Goal: Task Accomplishment & Management: Use online tool/utility

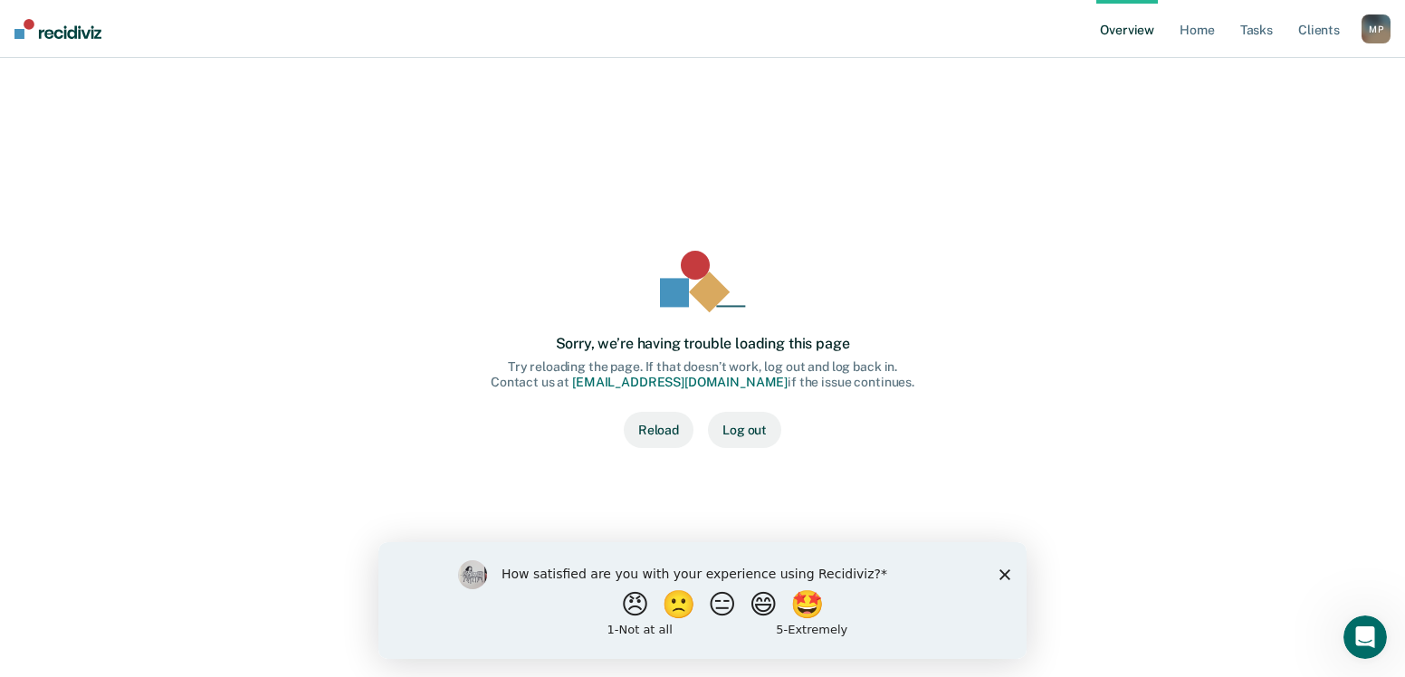
click at [648, 430] on button "Reload" at bounding box center [659, 430] width 70 height 36
click at [1006, 571] on icon "Close survey" at bounding box center [1004, 573] width 11 height 11
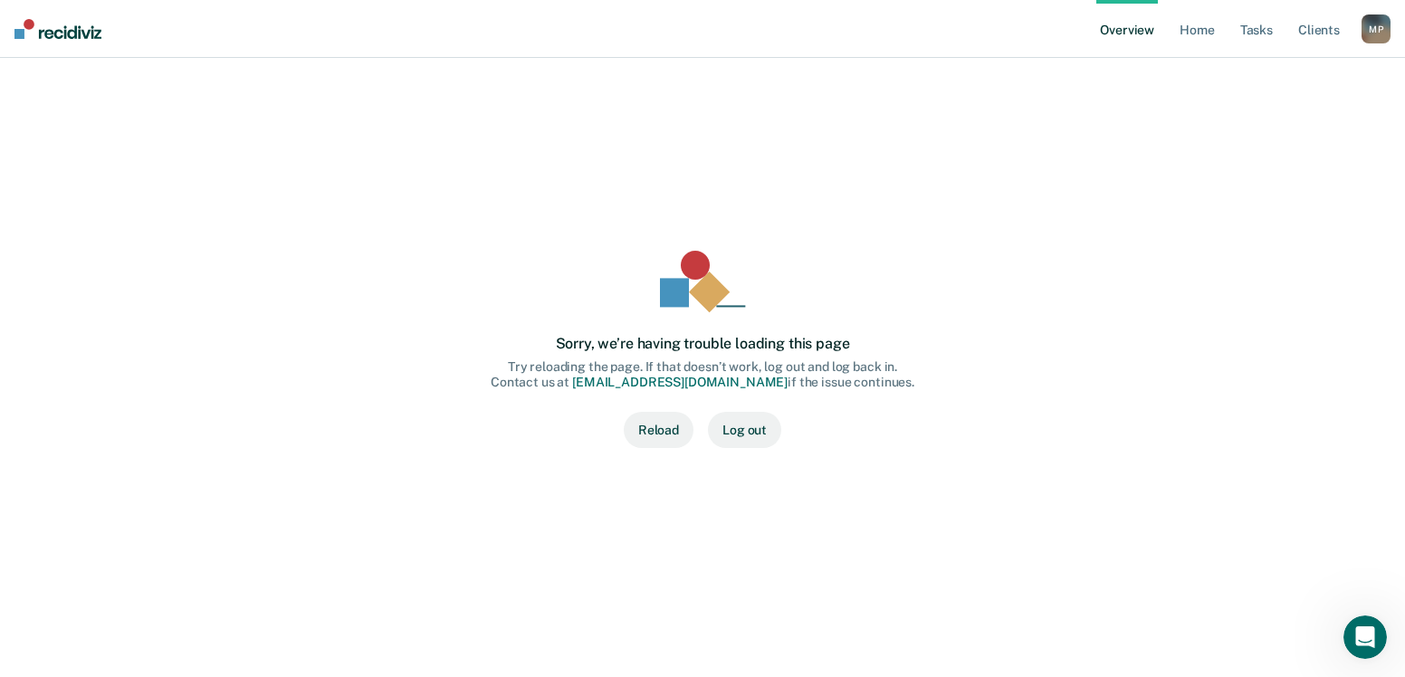
click at [641, 424] on button "Reload" at bounding box center [659, 430] width 70 height 36
click at [1185, 33] on link "Home" at bounding box center [1197, 29] width 42 height 58
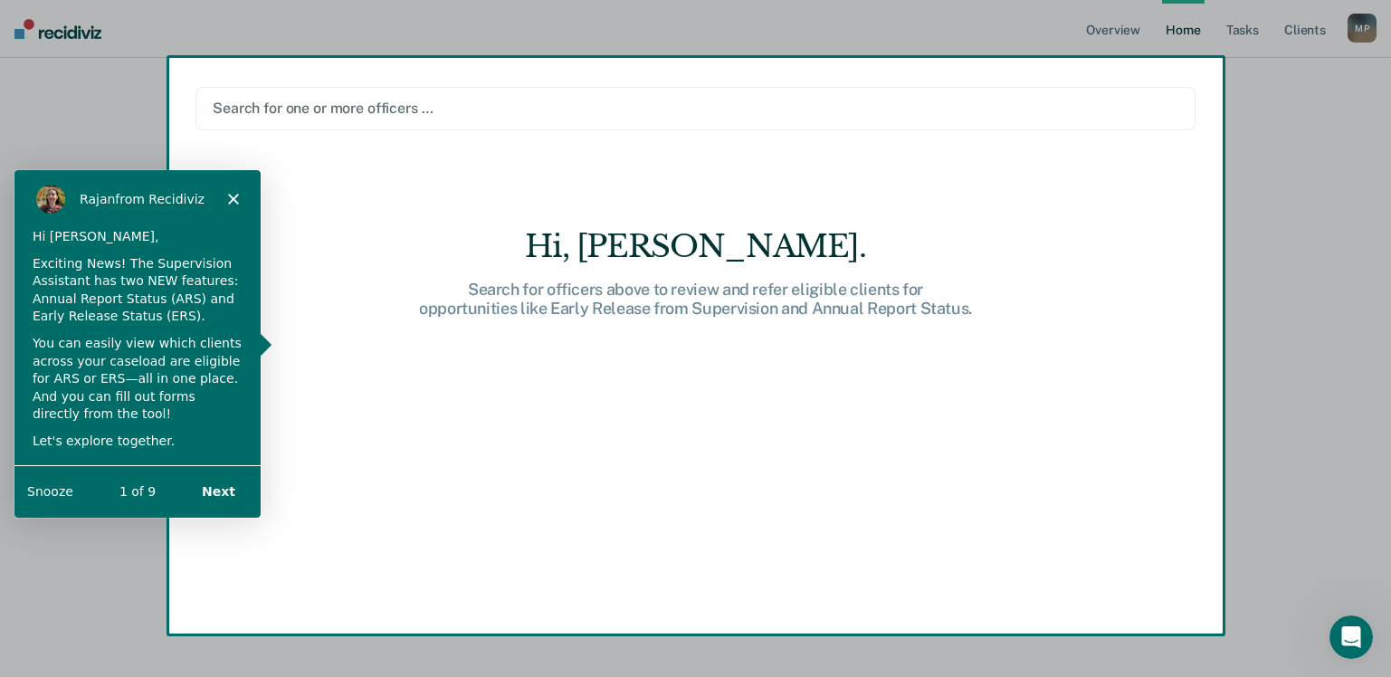
click at [1245, 28] on div "Product tour overlay" at bounding box center [695, 338] width 1391 height 677
click at [221, 492] on button "Next" at bounding box center [218, 490] width 70 height 37
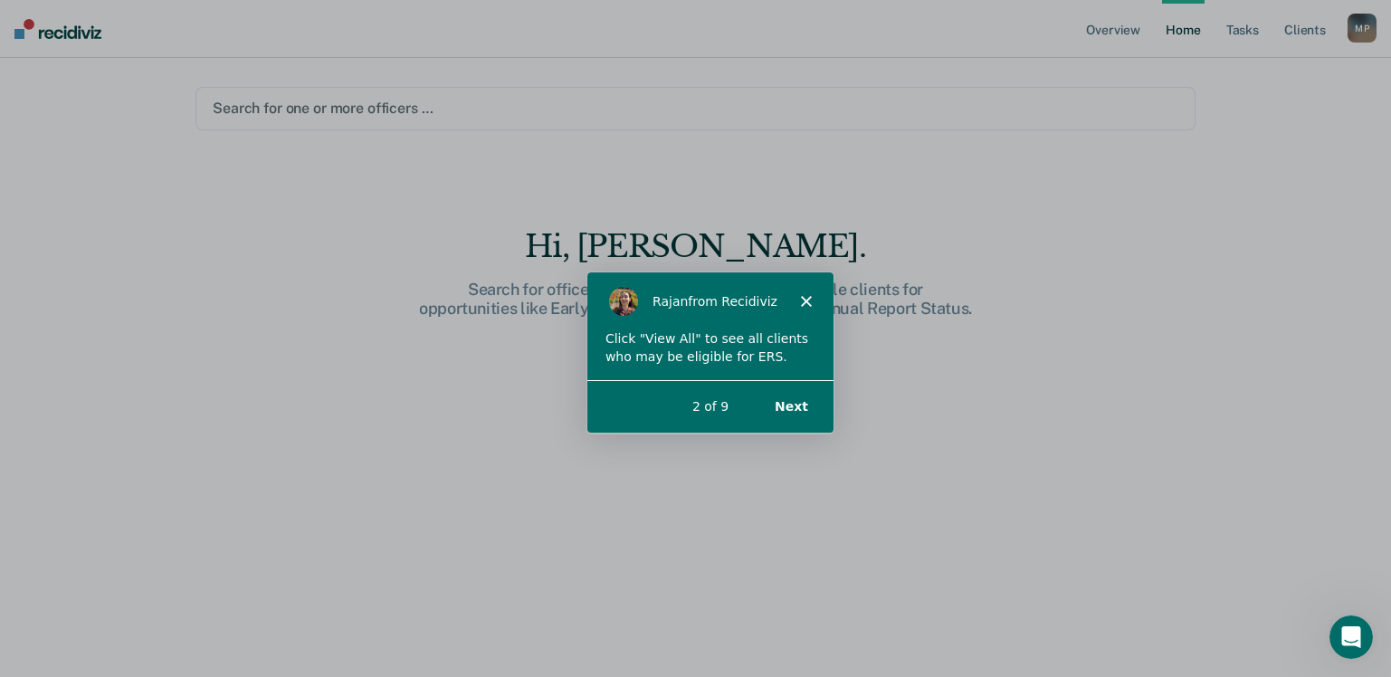
click at [785, 399] on button "Next" at bounding box center [790, 405] width 70 height 37
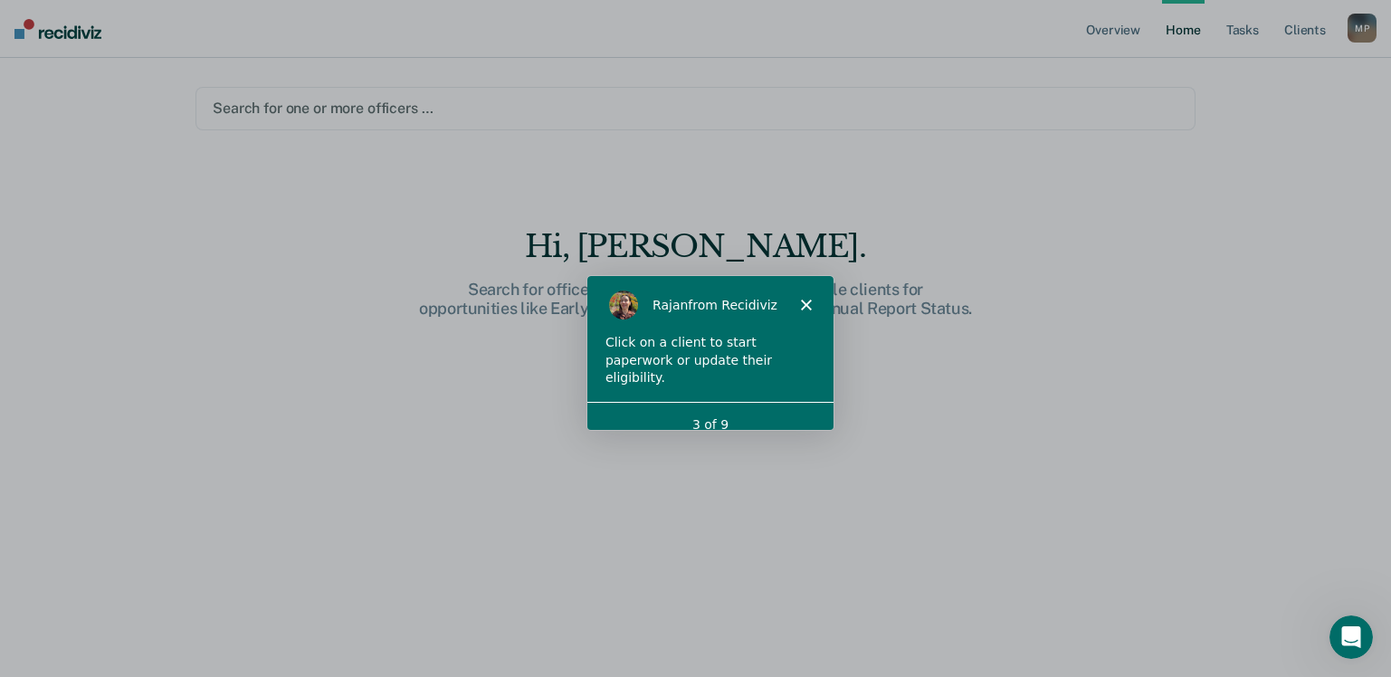
click at [760, 414] on div "3 of 9" at bounding box center [709, 423] width 246 height 19
click at [755, 344] on div "Click on a client to start paperwork or update their eligibility." at bounding box center [709, 358] width 210 height 53
click at [1309, 31] on link "Client s" at bounding box center [1305, 29] width 49 height 58
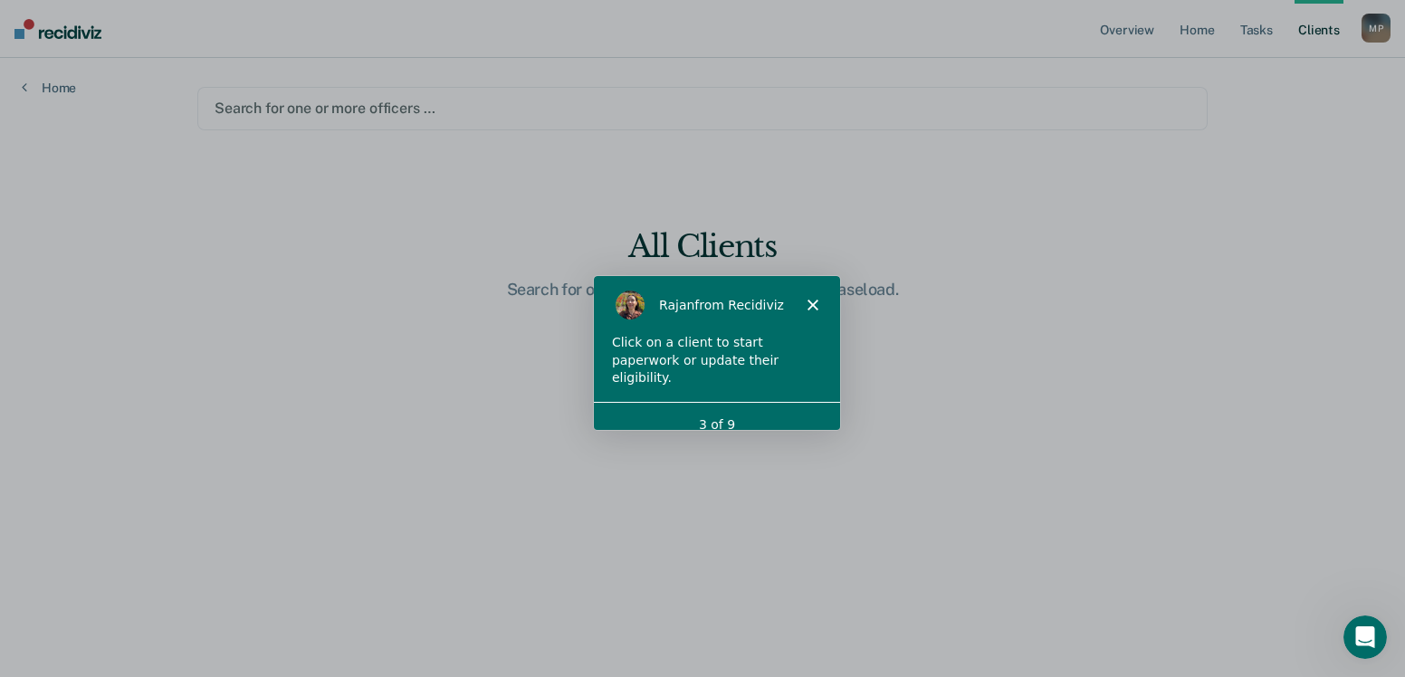
click at [812, 306] on icon "Close" at bounding box center [811, 303] width 11 height 11
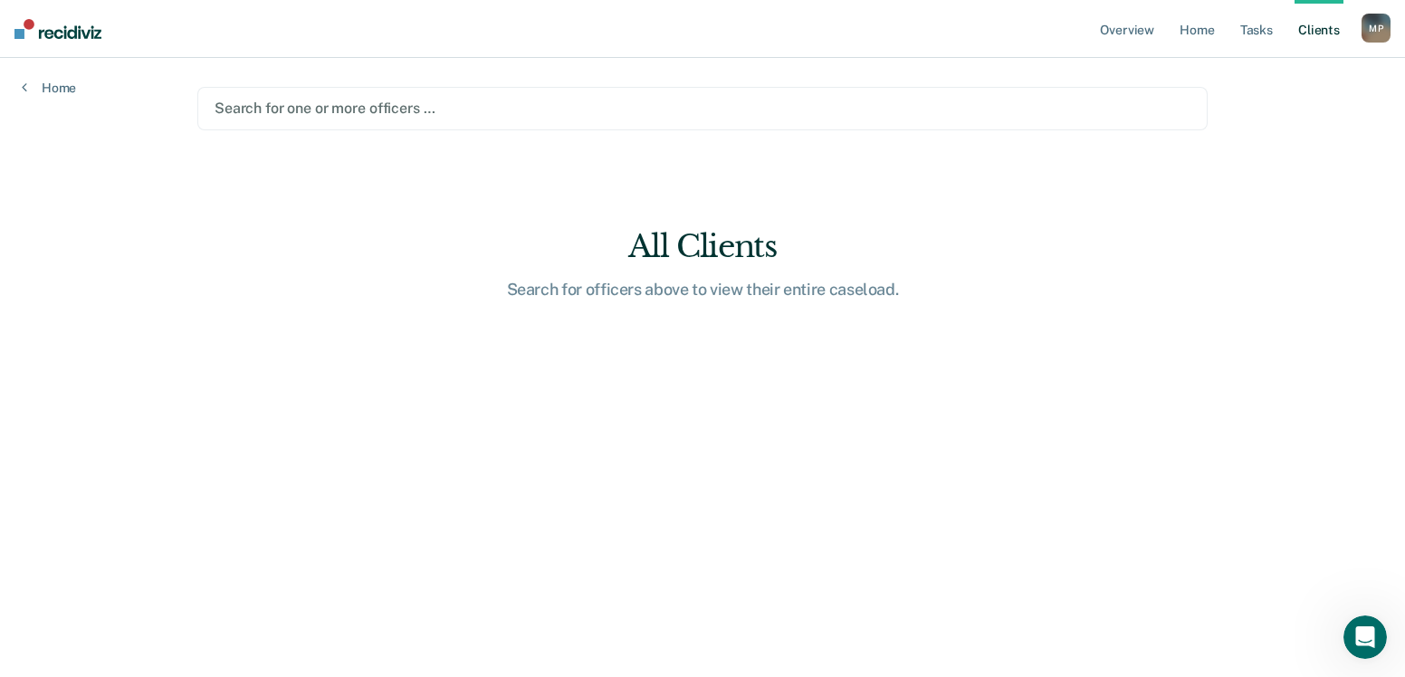
click at [329, 109] on div at bounding box center [703, 108] width 976 height 21
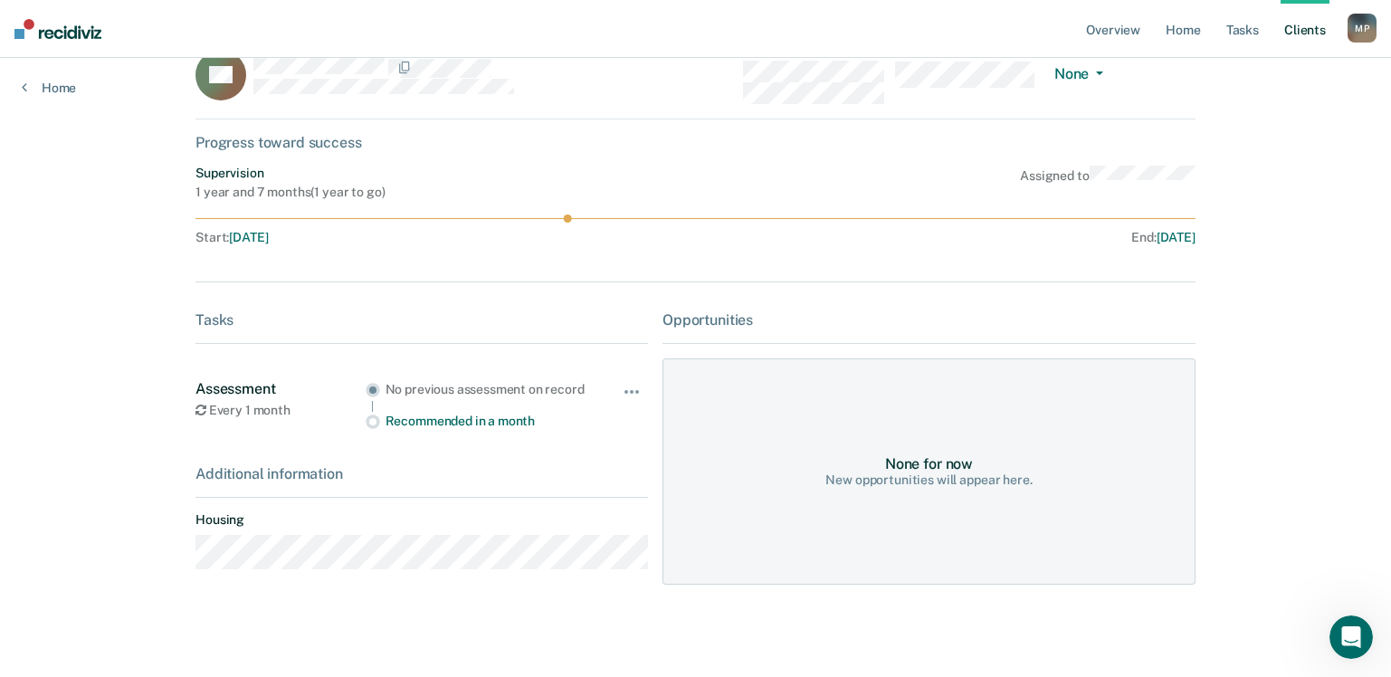
scroll to position [43, 0]
click at [434, 425] on div "Recommended in a month" at bounding box center [489, 419] width 206 height 15
click at [452, 389] on div "No previous assessment on record" at bounding box center [489, 387] width 206 height 15
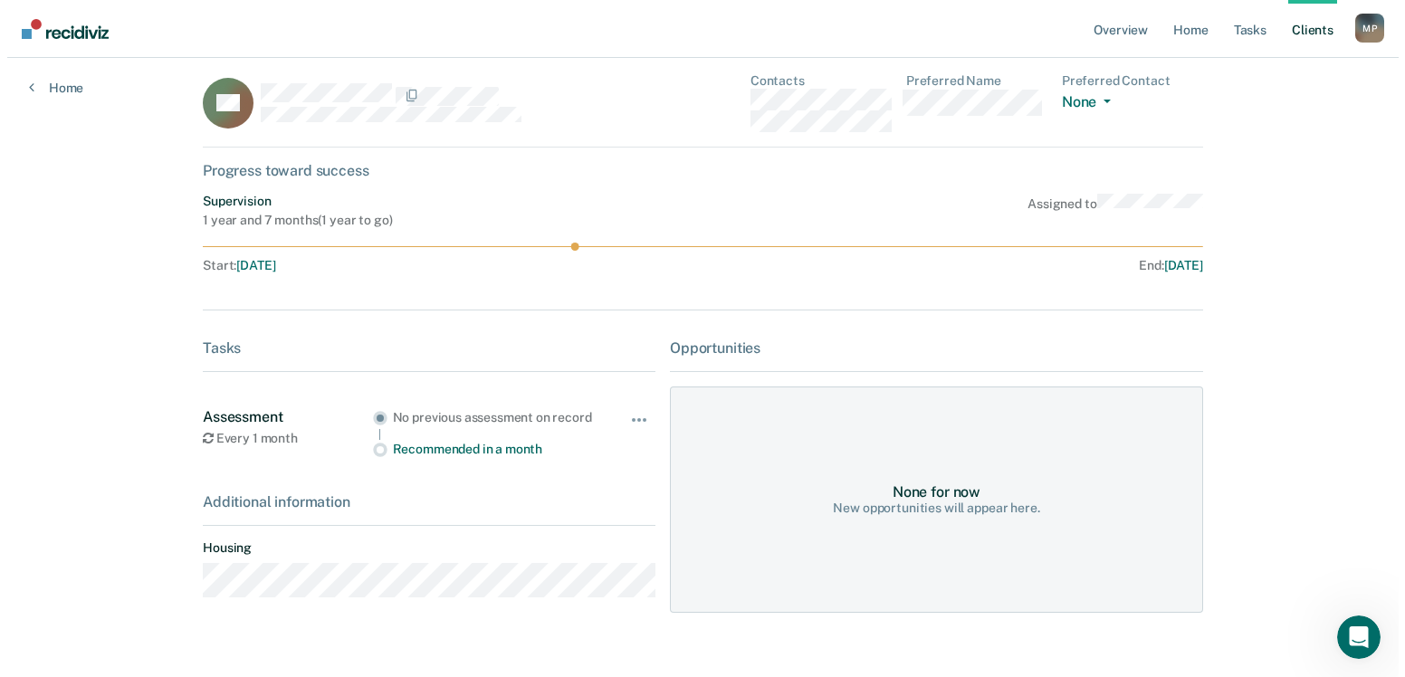
scroll to position [0, 0]
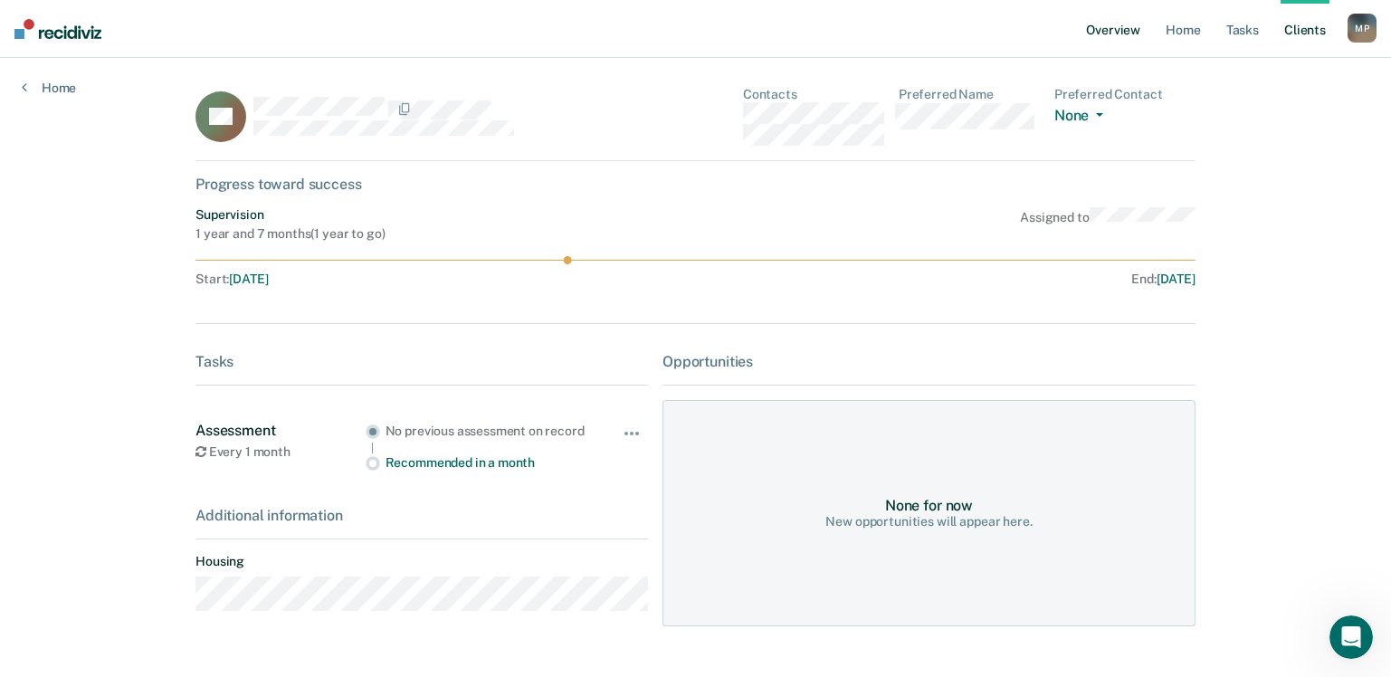
click at [1135, 24] on link "Overview" at bounding box center [1113, 29] width 62 height 58
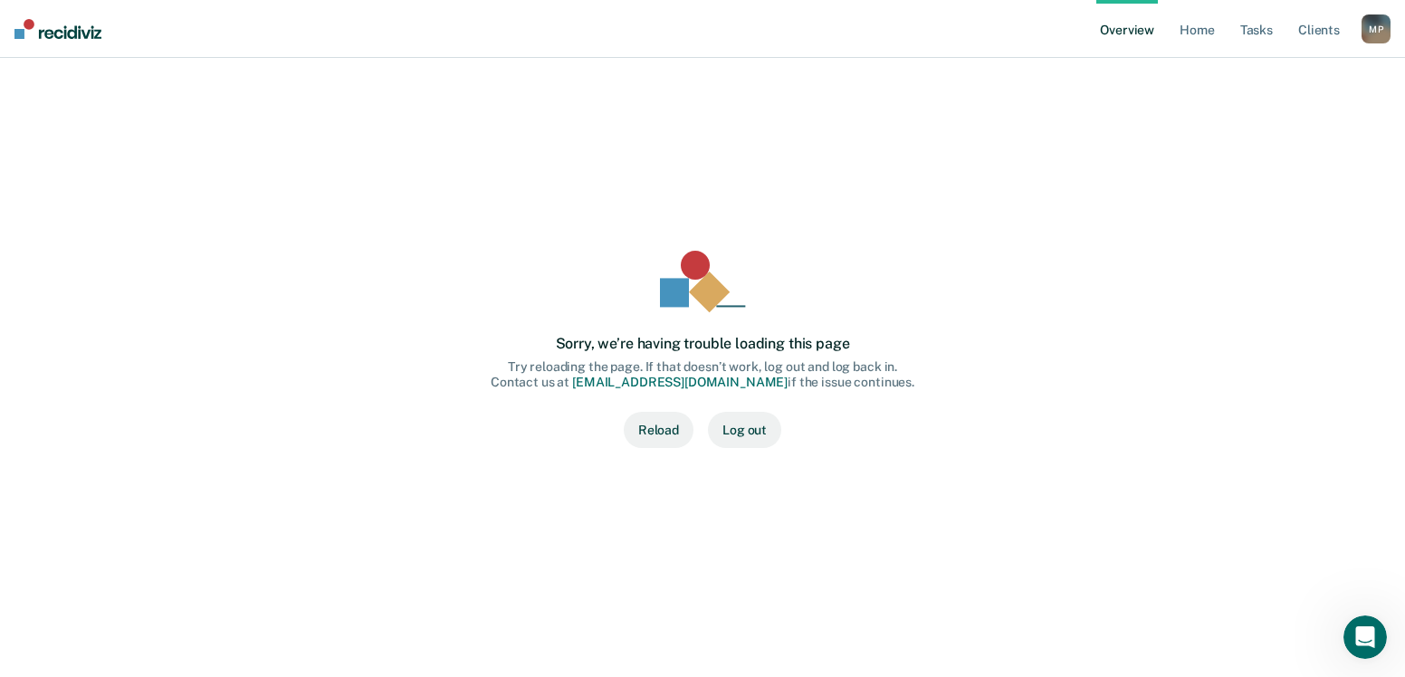
click at [650, 420] on button "Reload" at bounding box center [659, 430] width 70 height 36
click at [1208, 35] on link "Home" at bounding box center [1197, 29] width 42 height 58
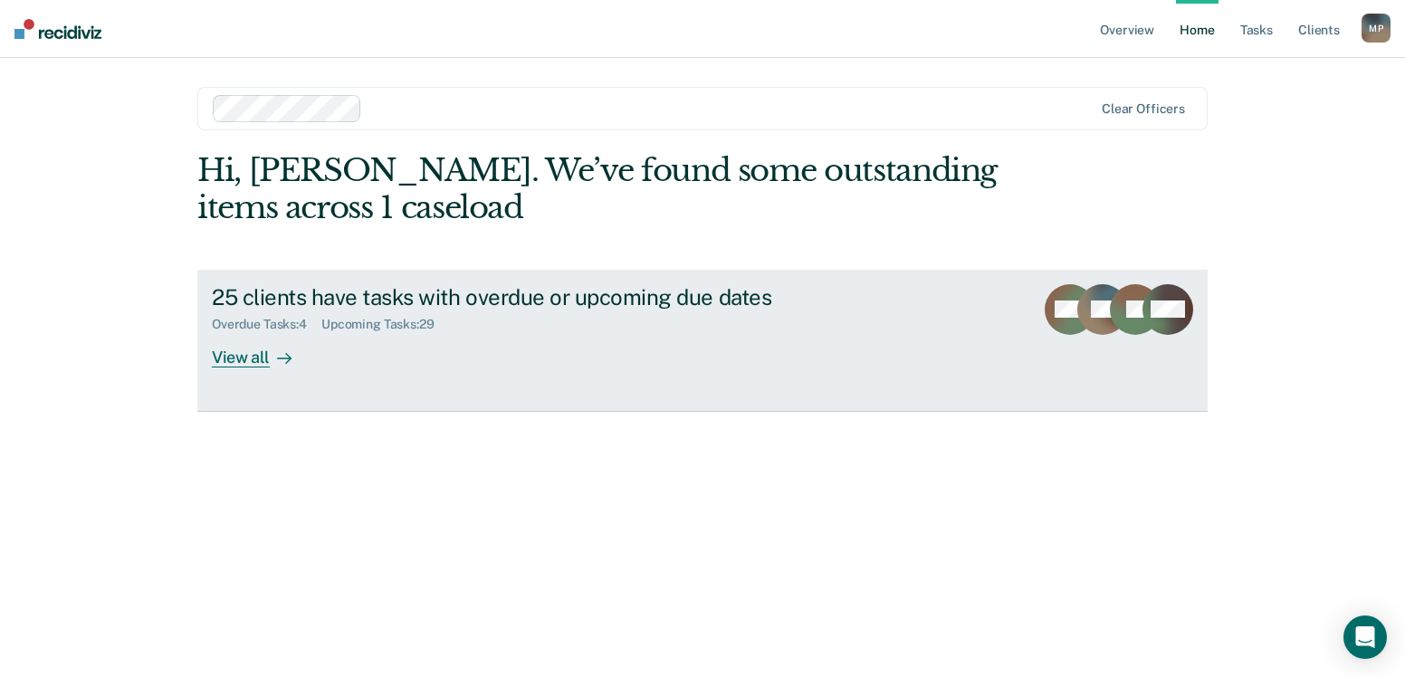
click at [230, 358] on div "View all" at bounding box center [262, 349] width 101 height 35
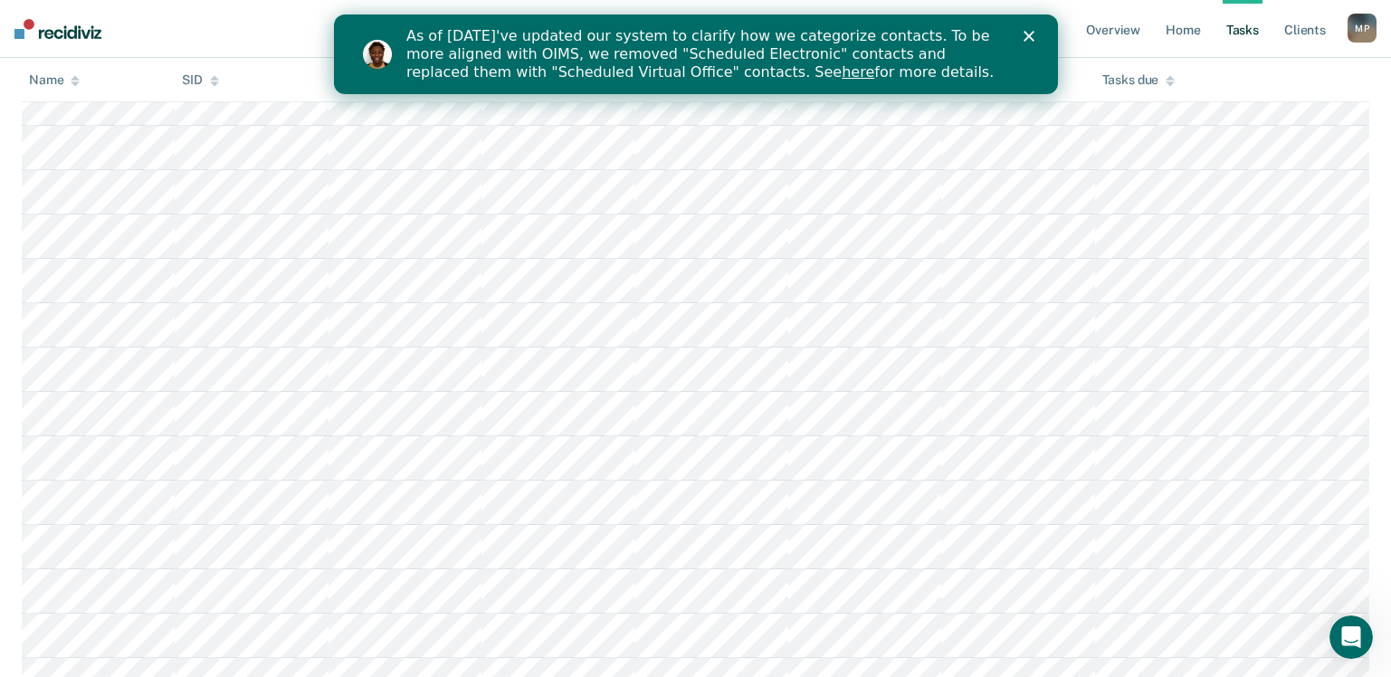
scroll to position [453, 0]
click at [1029, 24] on div "As of [DATE]'ve updated our system to clarify how we categorize contacts. To be…" at bounding box center [695, 54] width 724 height 65
click at [1027, 40] on icon "Close" at bounding box center [1028, 36] width 11 height 11
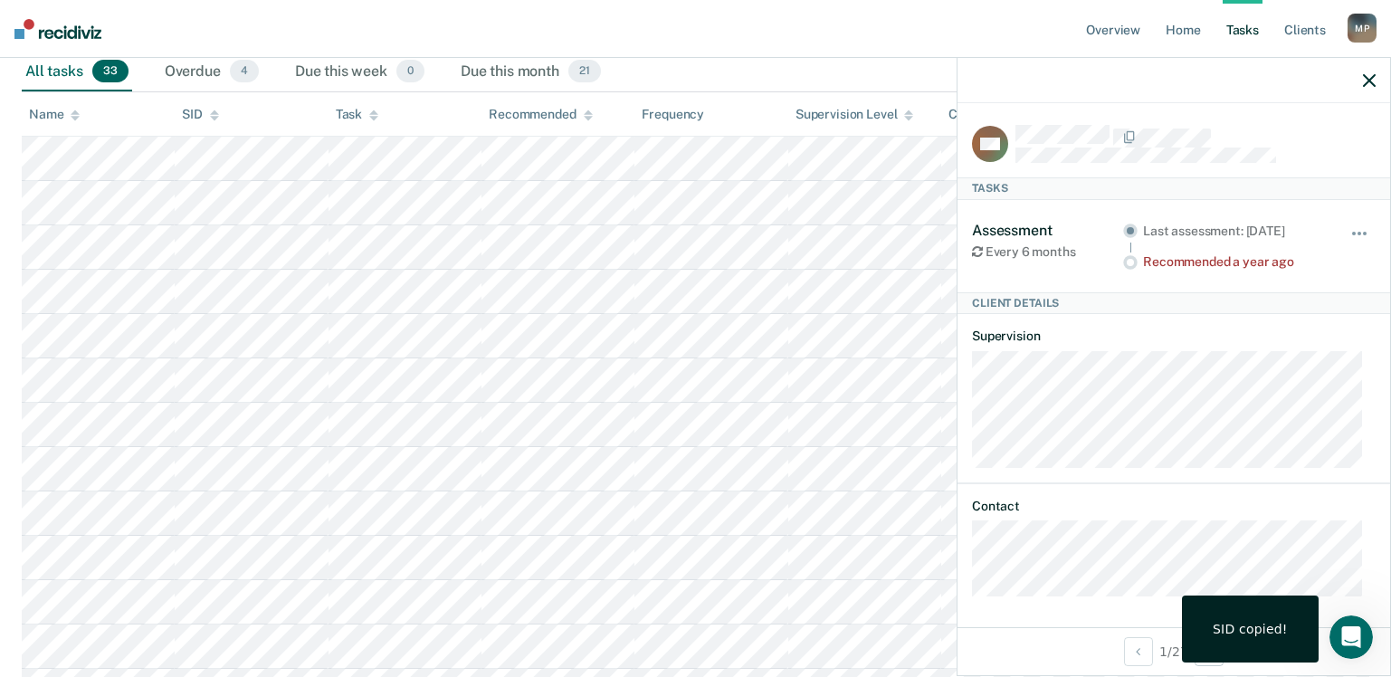
scroll to position [18, 0]
